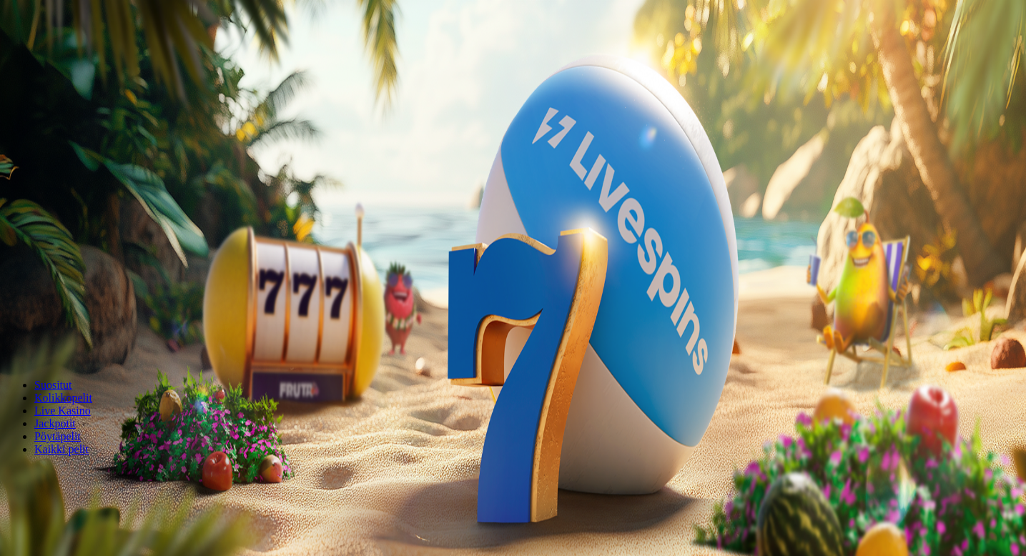
click at [82, 109] on span "Tarjoukset" at bounding box center [58, 103] width 48 height 12
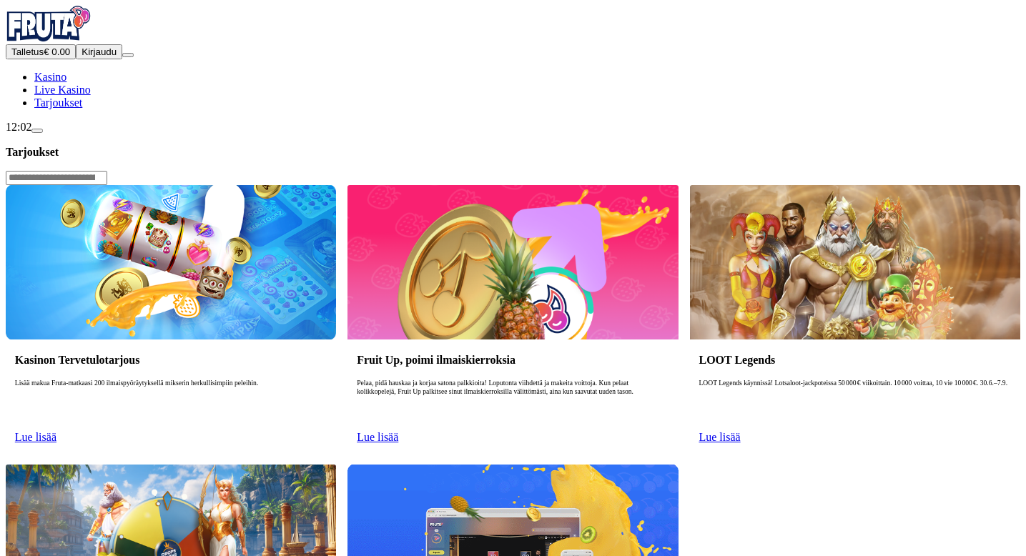
click at [82, 57] on span "Kirjaudu" at bounding box center [99, 51] width 35 height 11
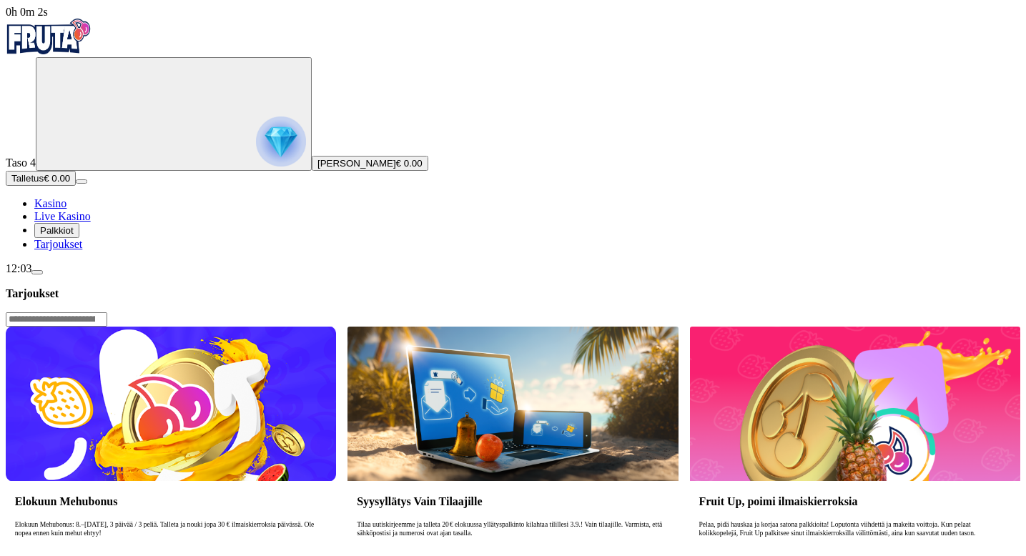
click at [119, 171] on div "Taso 4 Jukka Tapani Koivukangas € 0.00" at bounding box center [513, 114] width 1015 height 114
click at [256, 167] on img "Primary" at bounding box center [281, 142] width 50 height 50
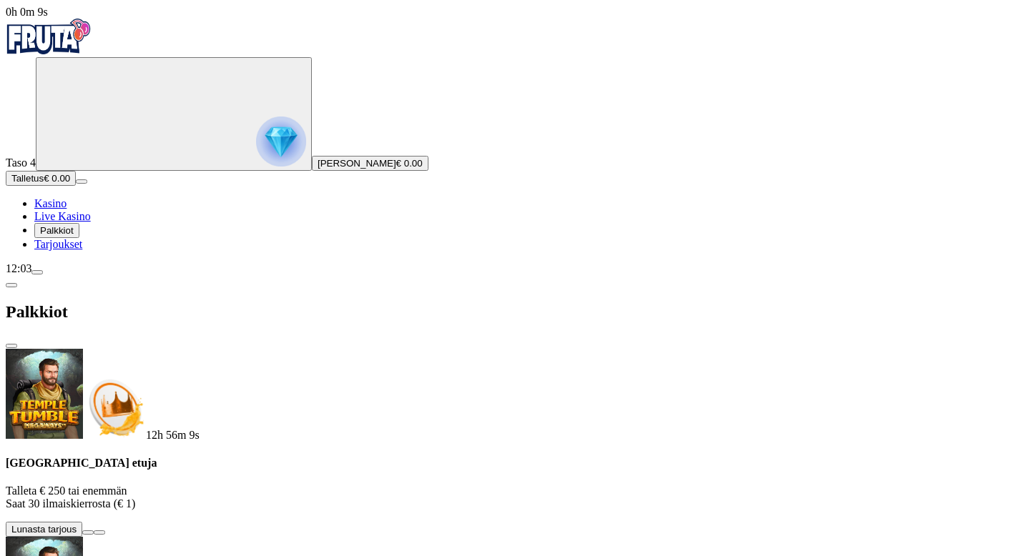
scroll to position [74, 0]
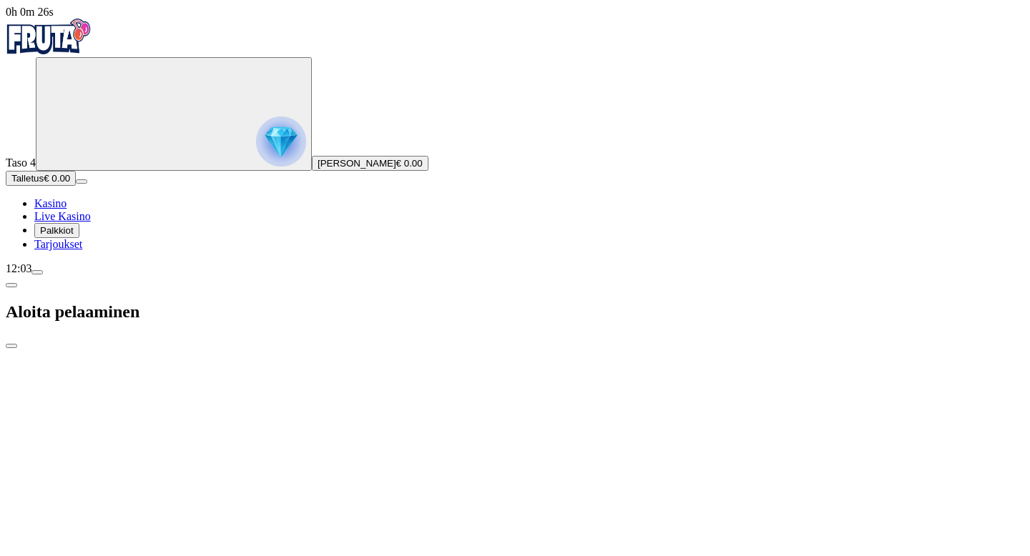
type input "*"
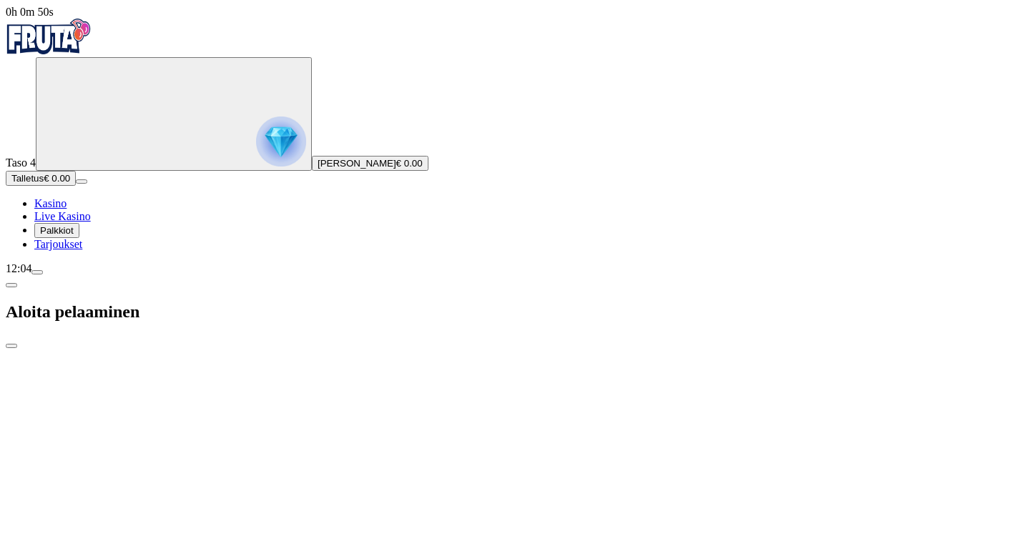
type input "**"
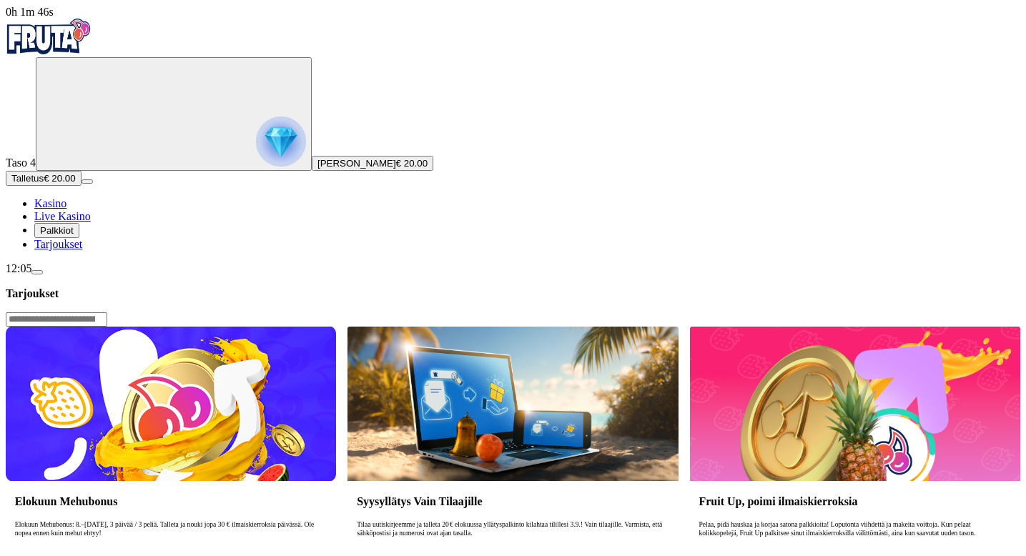
click at [67, 210] on span "Kasino" at bounding box center [50, 203] width 32 height 12
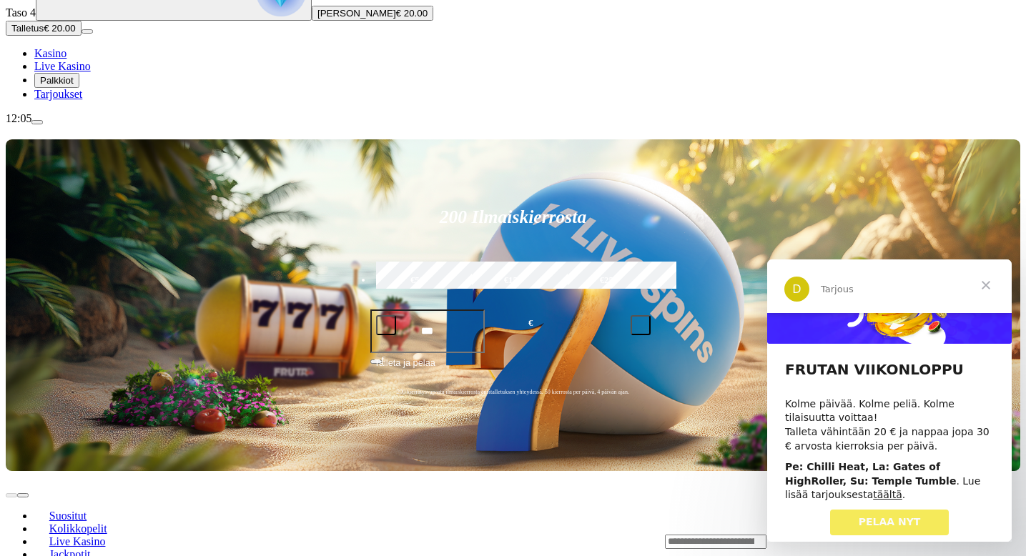
scroll to position [57, 0]
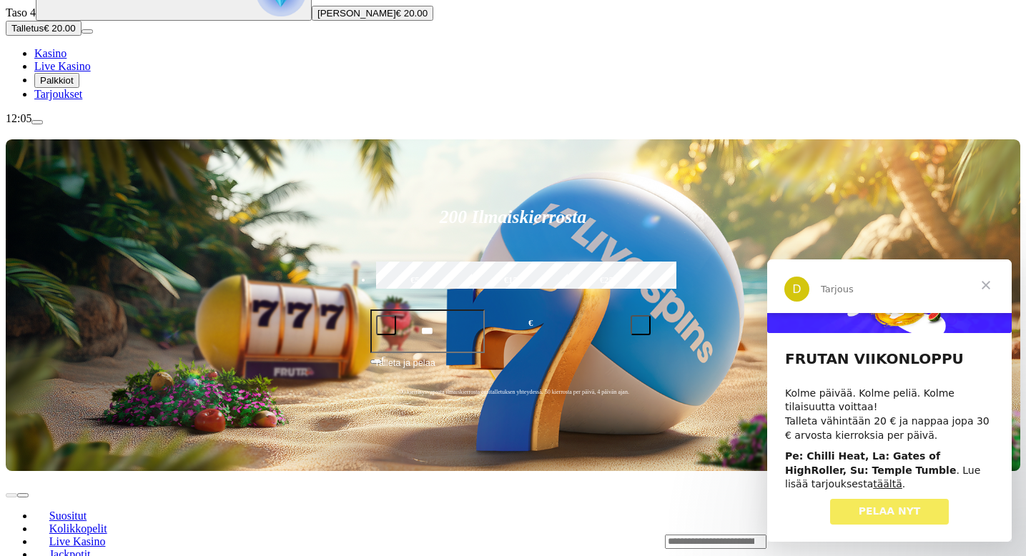
click at [893, 513] on span "PELAA NYT" at bounding box center [890, 511] width 62 height 11
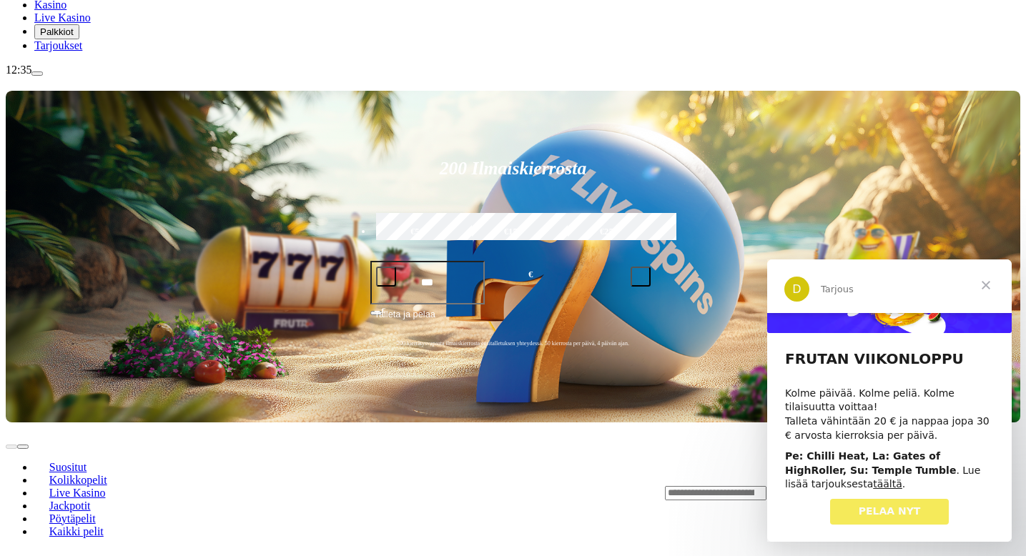
click at [898, 515] on span "PELAA NYT" at bounding box center [890, 511] width 62 height 11
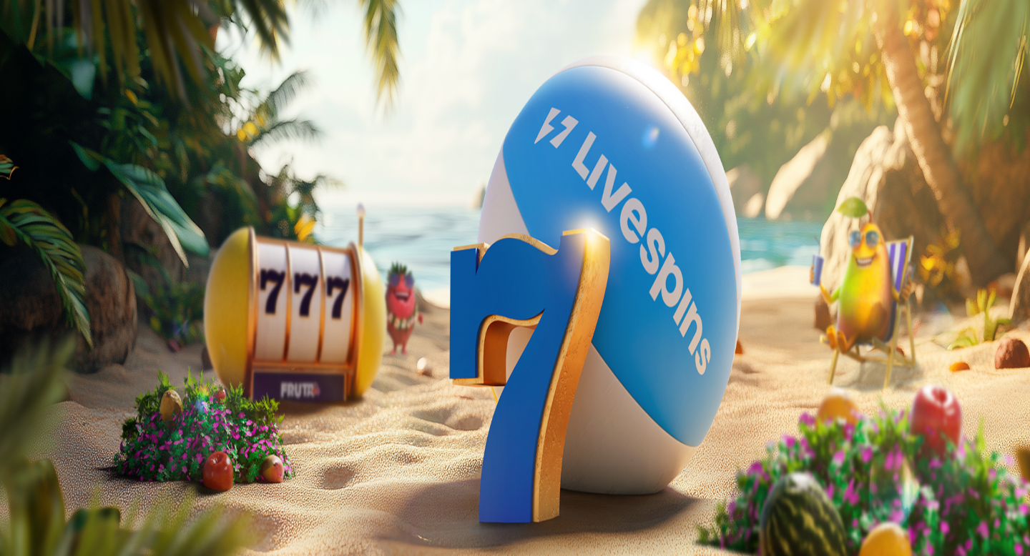
click at [11, 346] on span "close icon" at bounding box center [11, 346] width 0 height 0
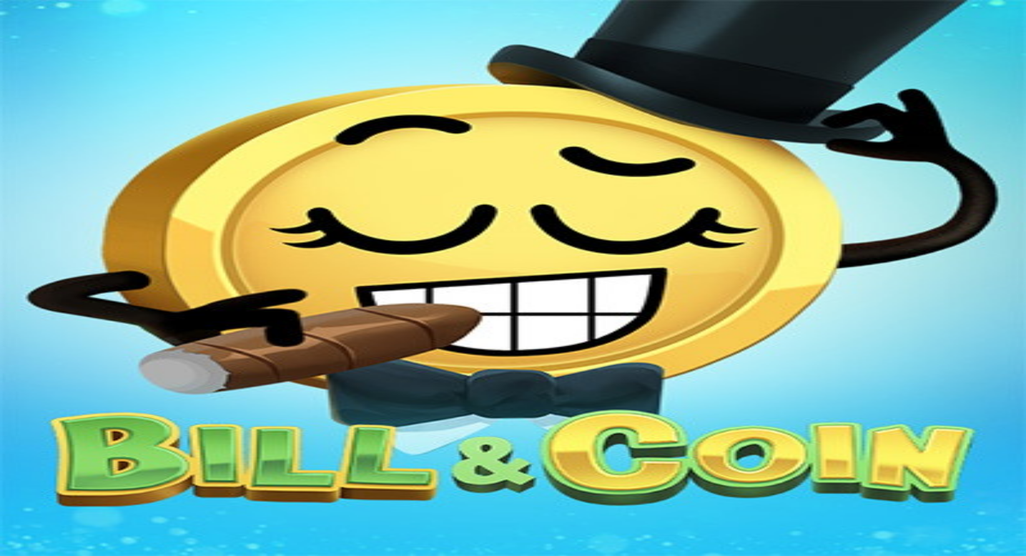
type input "*******"
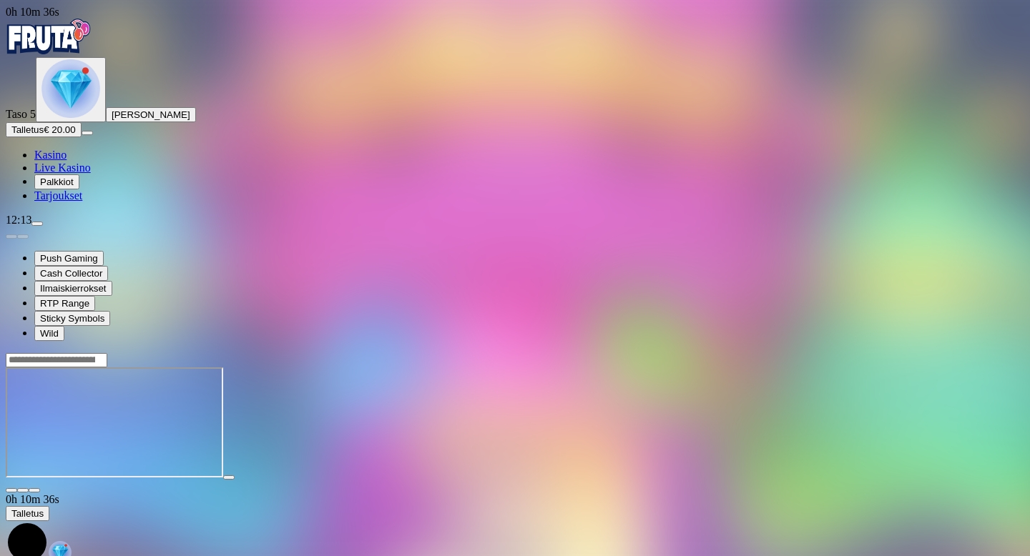
click at [11, 491] on span "close icon" at bounding box center [11, 491] width 0 height 0
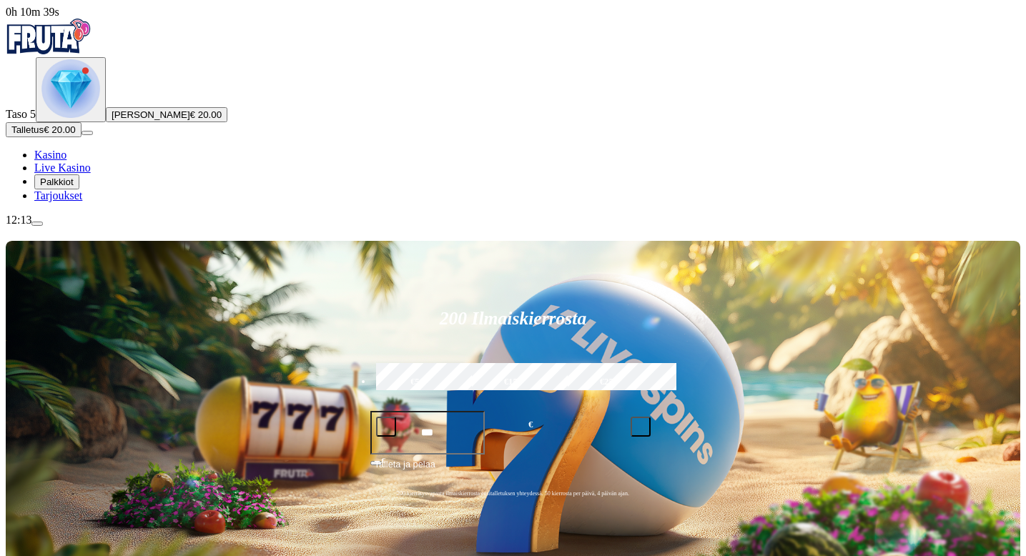
click at [74, 187] on span "Palkkiot" at bounding box center [57, 182] width 34 height 11
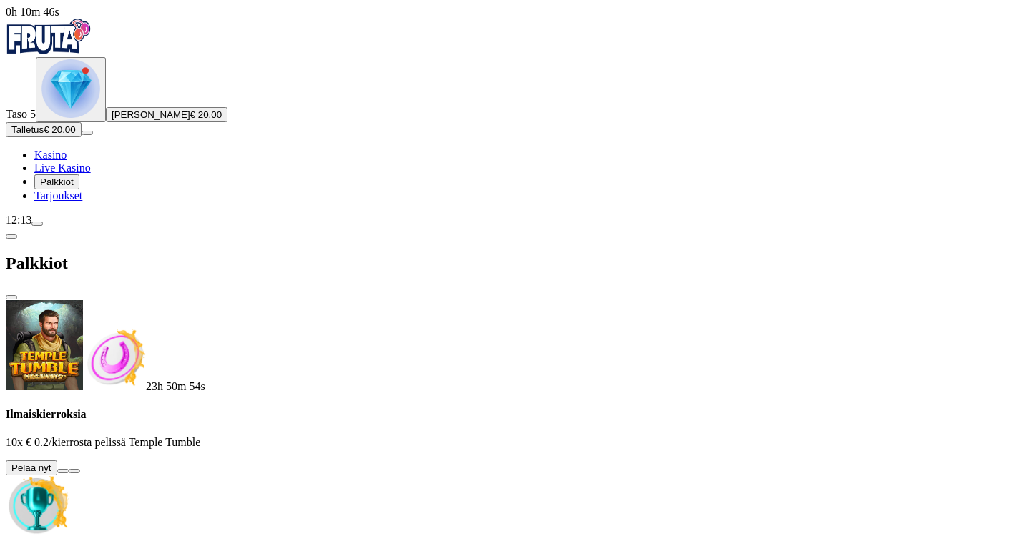
click at [69, 469] on button at bounding box center [62, 471] width 11 height 4
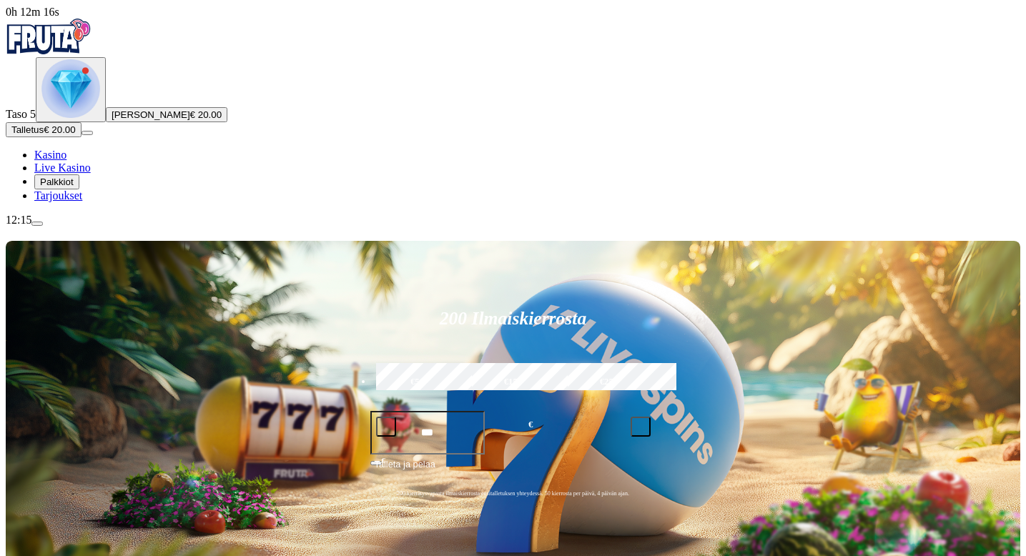
click at [74, 187] on span "Palkkiot" at bounding box center [57, 182] width 34 height 11
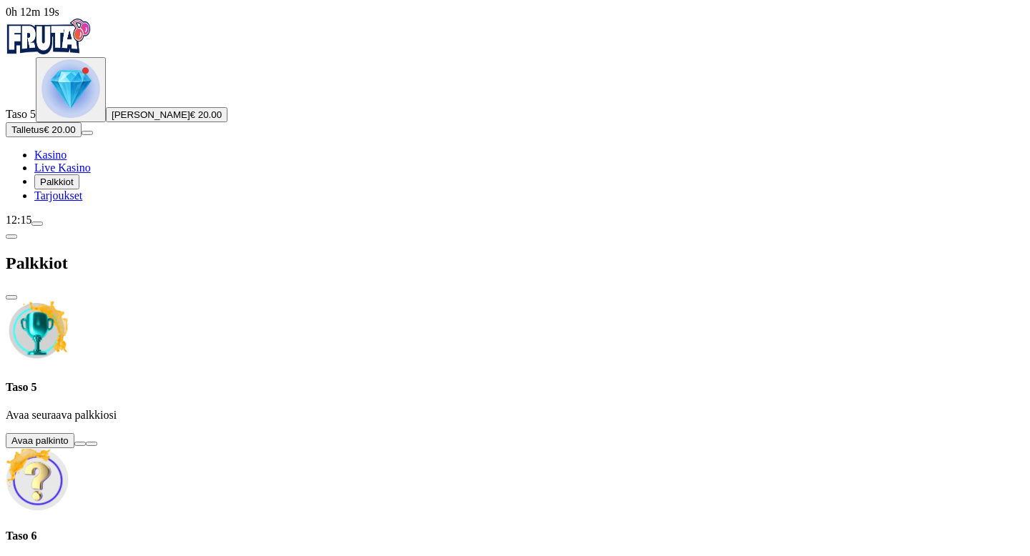
click at [86, 442] on button at bounding box center [79, 444] width 11 height 4
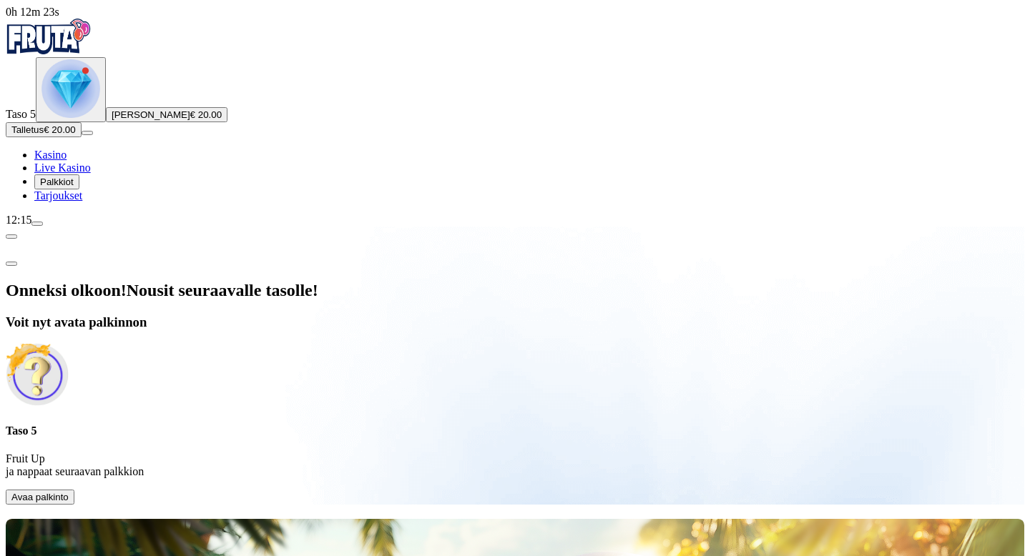
click at [69, 492] on span "Avaa palkinto" at bounding box center [39, 497] width 57 height 11
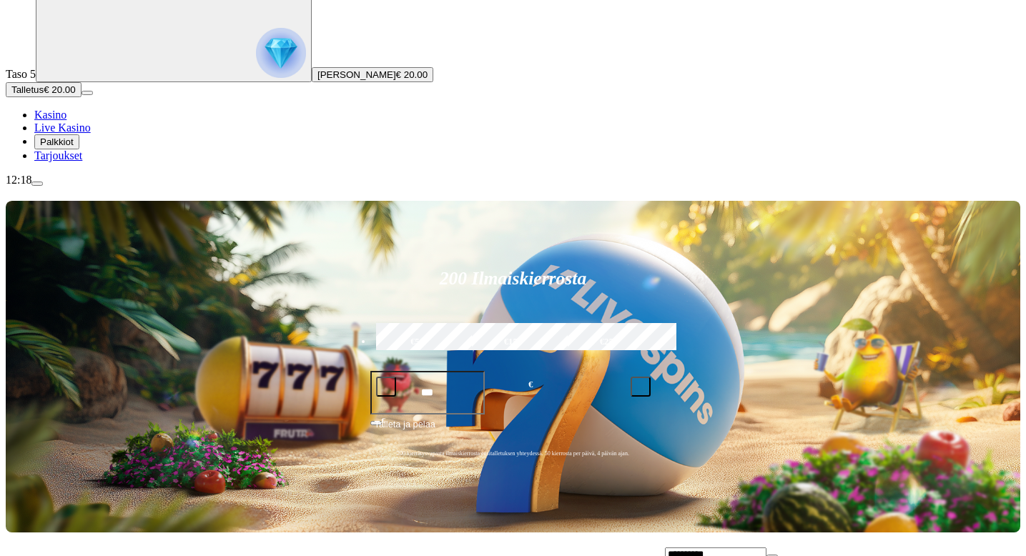
type input "**********"
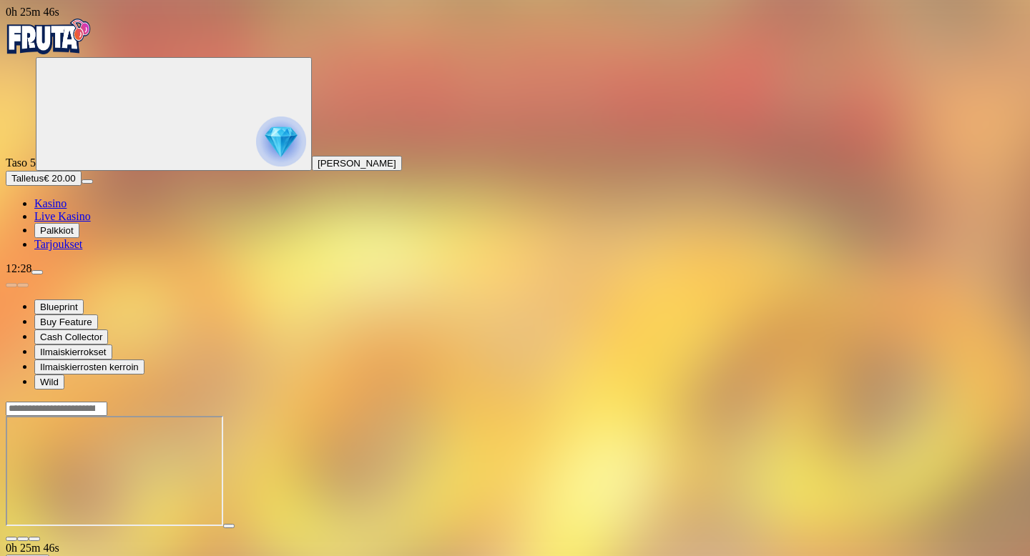
click at [11, 539] on span "close icon" at bounding box center [11, 539] width 0 height 0
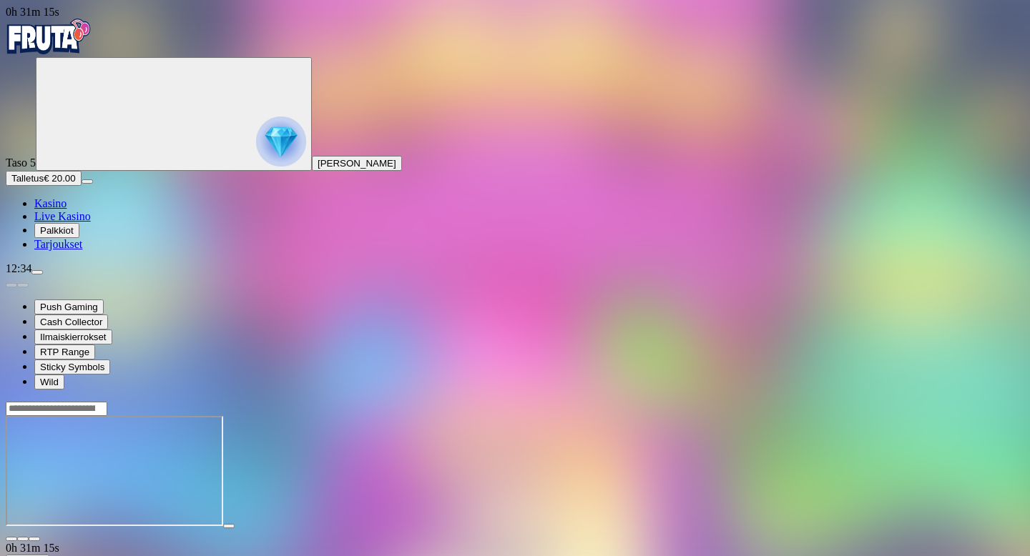
click at [74, 236] on span "Palkkiot" at bounding box center [57, 230] width 34 height 11
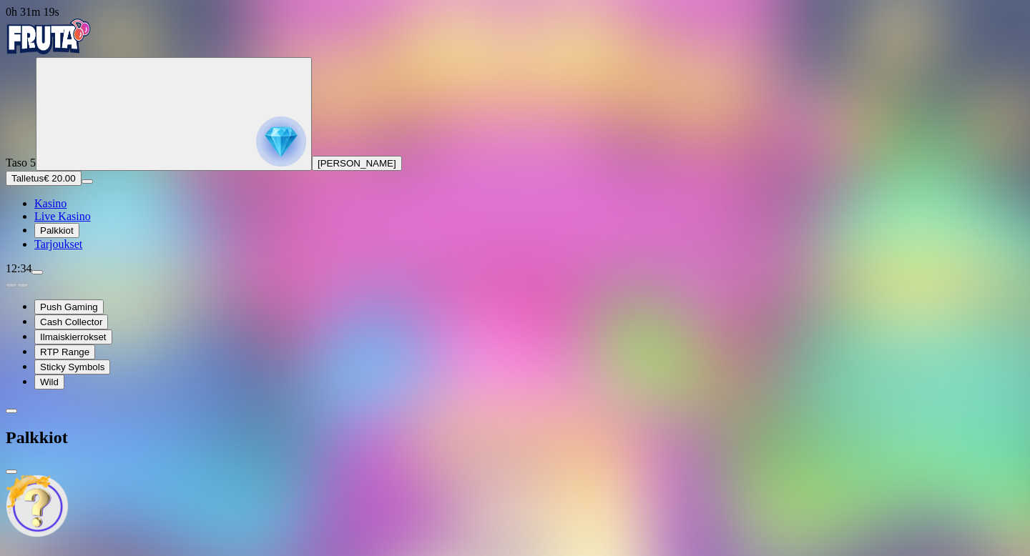
click at [82, 250] on span "Tarjoukset" at bounding box center [58, 244] width 48 height 12
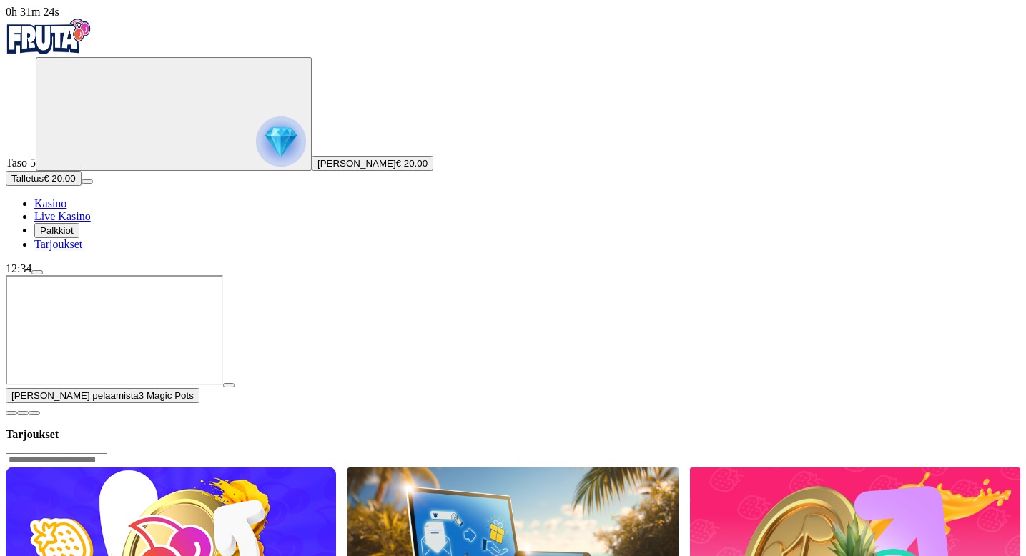
click at [11, 413] on span "close icon" at bounding box center [11, 413] width 0 height 0
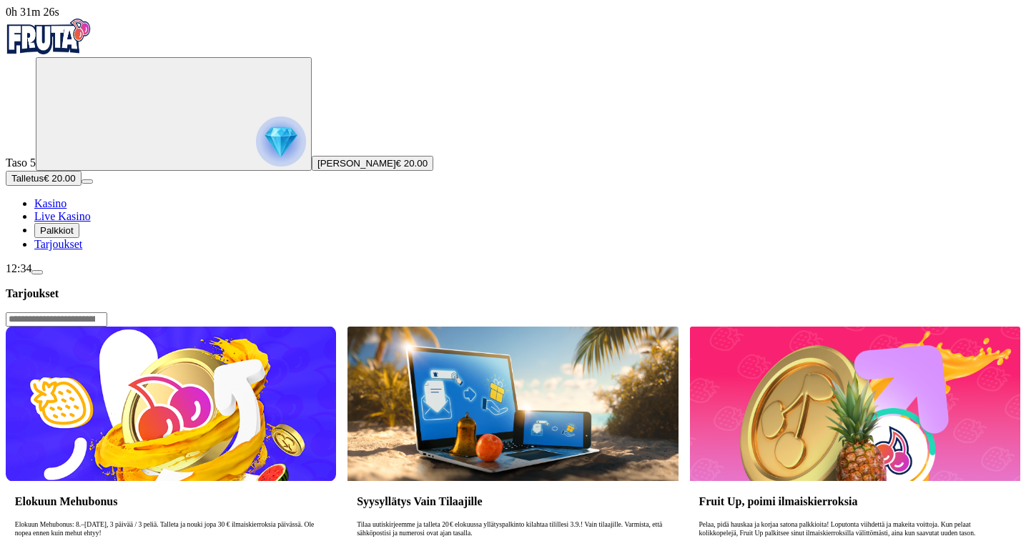
click at [256, 134] on img "Primary" at bounding box center [281, 142] width 50 height 50
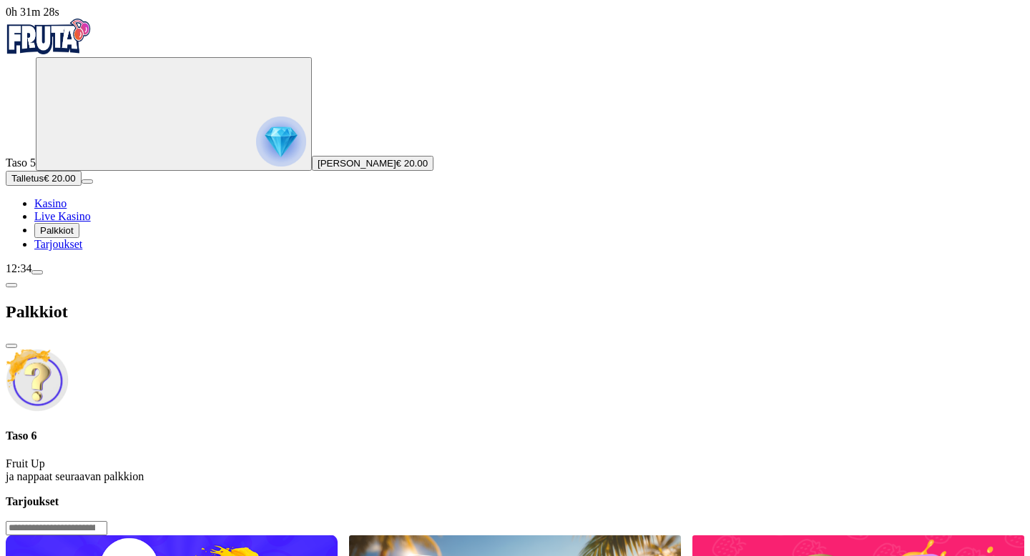
click at [318, 169] on span "[PERSON_NAME]" at bounding box center [357, 163] width 79 height 11
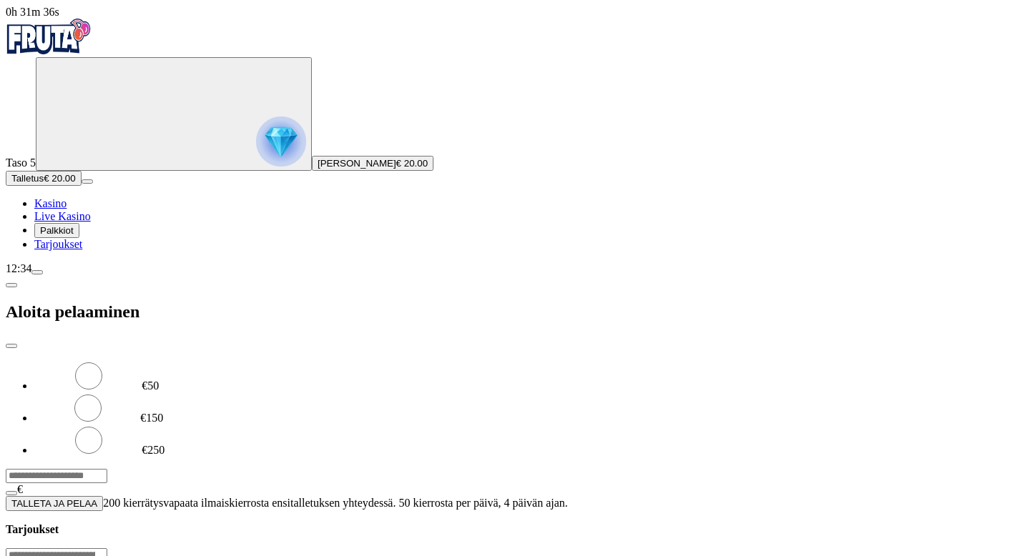
click at [396, 169] on span "€ 20.00" at bounding box center [411, 163] width 31 height 11
click at [11, 346] on span "close icon" at bounding box center [11, 346] width 0 height 0
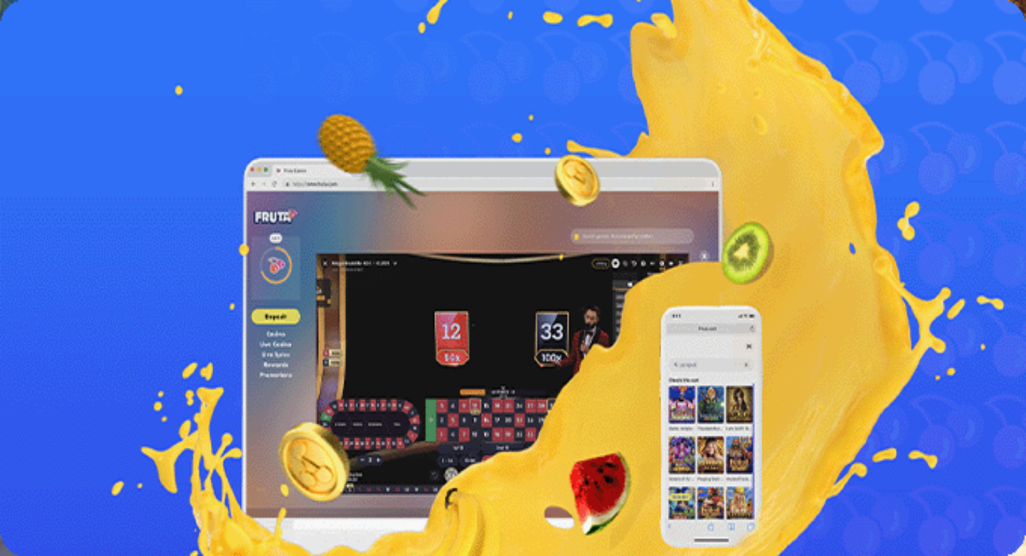
click at [74, 236] on span "Palkkiot" at bounding box center [57, 230] width 34 height 11
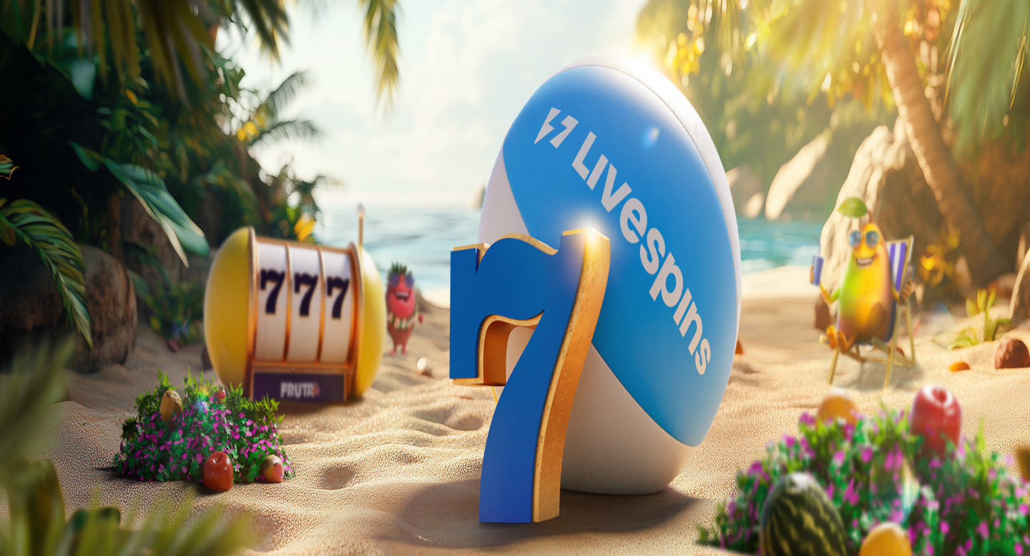
click at [107, 469] on input "***" at bounding box center [57, 476] width 102 height 14
type input "*"
type input "**"
click at [97, 499] on span "TALLETA JA PELAA" at bounding box center [54, 504] width 86 height 11
click at [74, 236] on span "Palkkiot" at bounding box center [57, 230] width 34 height 11
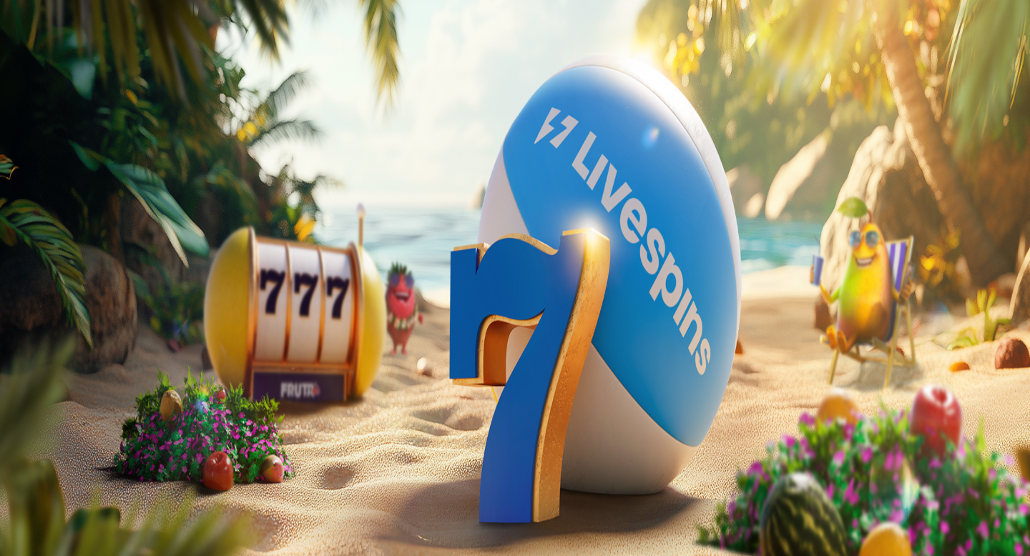
click at [396, 169] on span "€ 20.01" at bounding box center [411, 163] width 31 height 11
click at [67, 210] on span "Kasino" at bounding box center [50, 203] width 32 height 12
click at [864, 511] on div at bounding box center [515, 511] width 1019 height 0
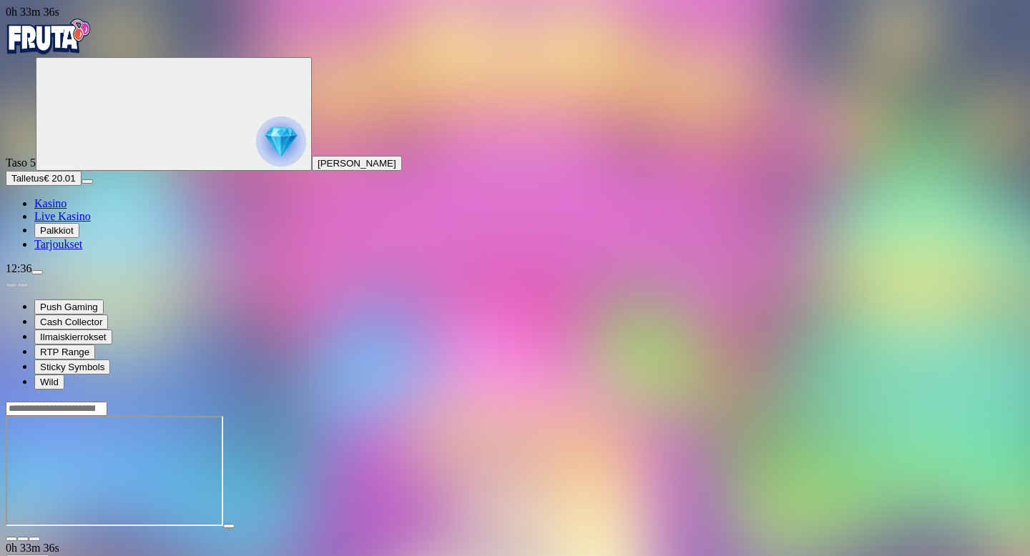
click at [34, 539] on span "fullscreen icon" at bounding box center [34, 539] width 0 height 0
